Goal: Obtain resource: Download file/media

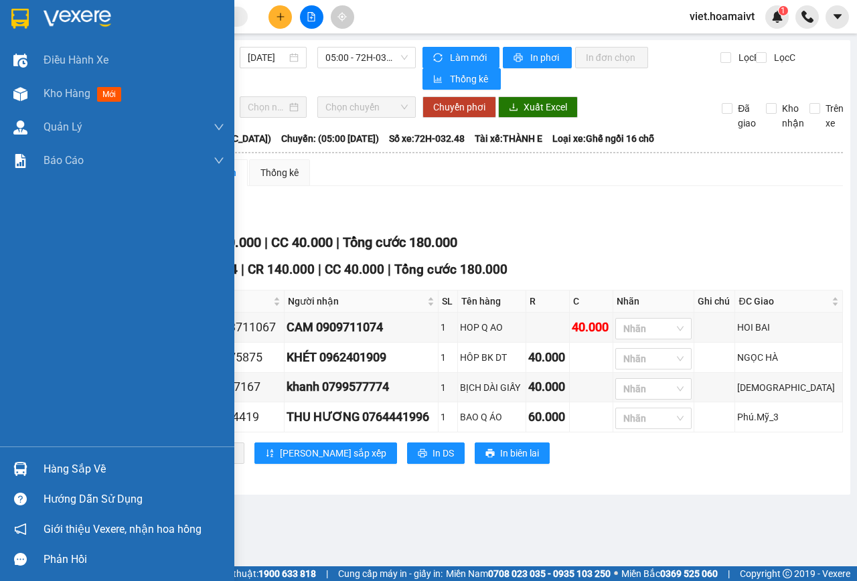
click at [44, 31] on div at bounding box center [117, 22] width 234 height 44
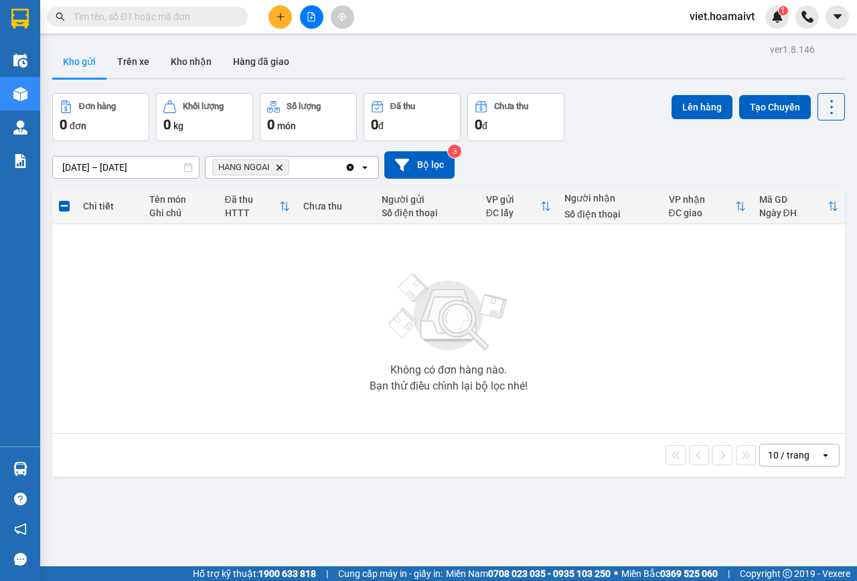
click at [287, 166] on span "HANG NGOAI Delete" at bounding box center [250, 167] width 77 height 16
click at [281, 167] on icon "Delete" at bounding box center [279, 167] width 8 height 8
click at [687, 175] on div "[DATE] – [DATE] Press the down arrow key to interact with the calendar and sele…" at bounding box center [448, 164] width 793 height 27
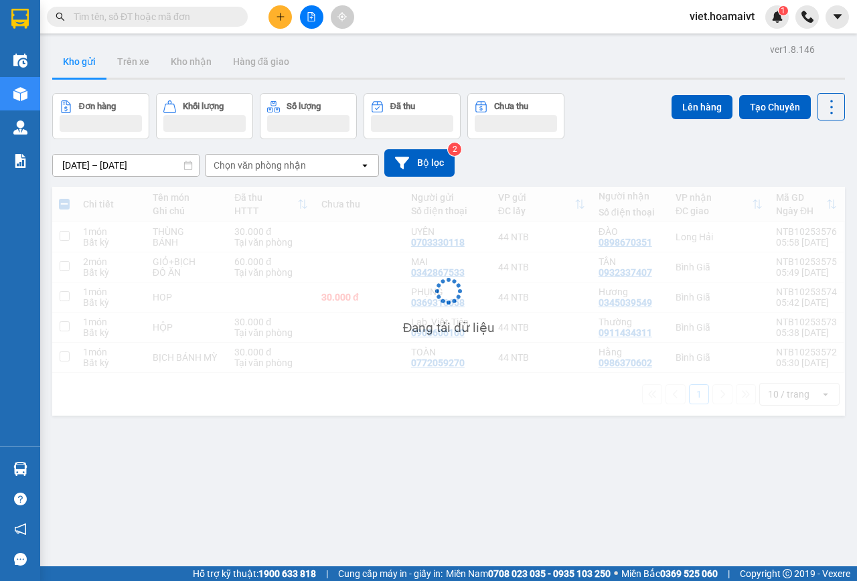
click at [688, 175] on div "[DATE] – [DATE] Press the down arrow key to interact with the calendar and sele…" at bounding box center [448, 162] width 793 height 27
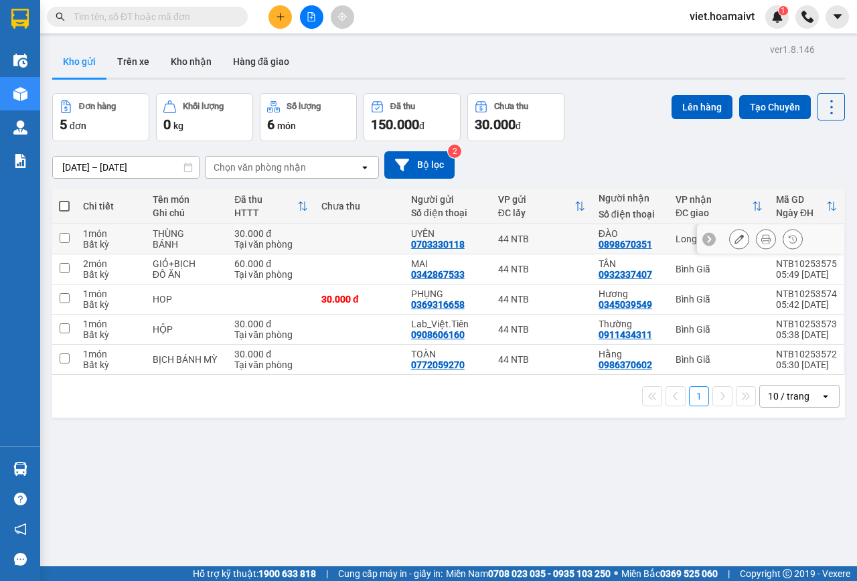
click at [761, 236] on icon at bounding box center [765, 238] width 9 height 9
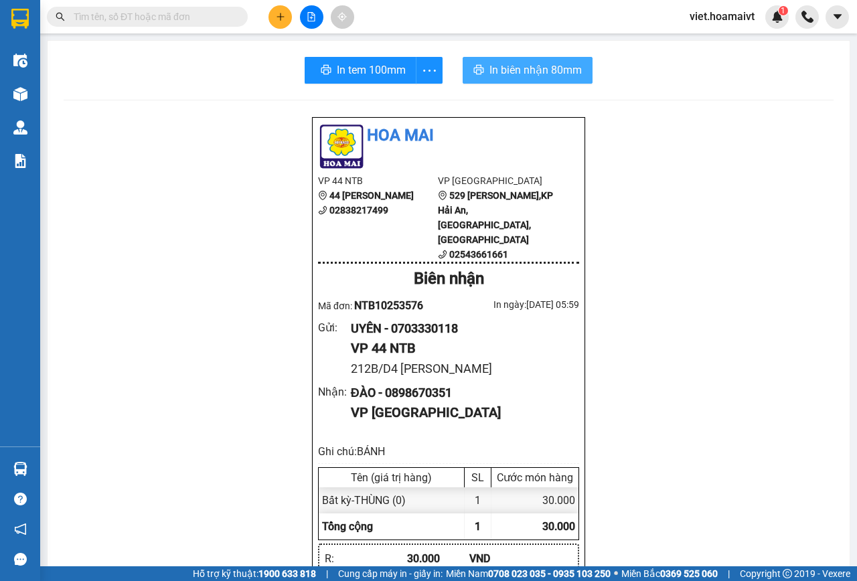
click at [504, 71] on span "In biên nhận 80mm" at bounding box center [535, 70] width 92 height 17
